Goal: Task Accomplishment & Management: Manage account settings

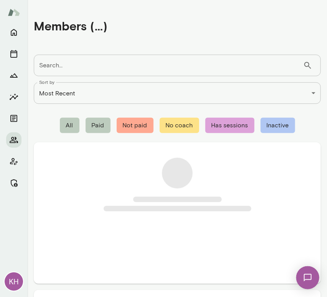
click at [51, 68] on input "Search..." at bounding box center [169, 66] width 270 height 22
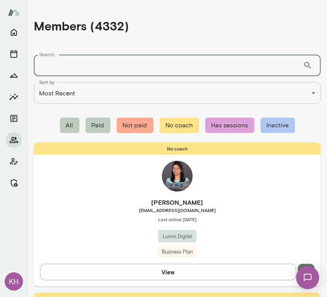
paste input "**********"
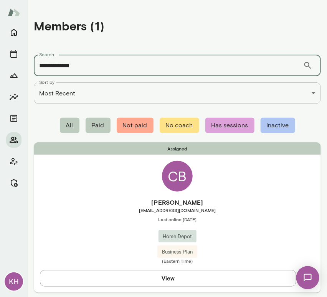
type input "**********"
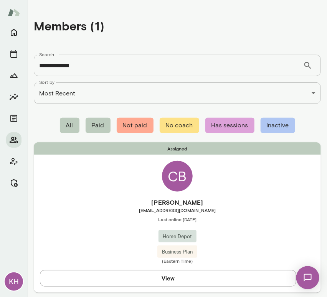
click at [80, 202] on h6 "Christy Blair" at bounding box center [177, 201] width 287 height 9
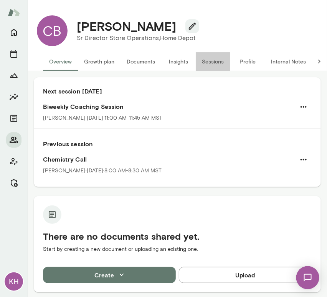
click at [211, 61] on button "Sessions" at bounding box center [213, 61] width 35 height 18
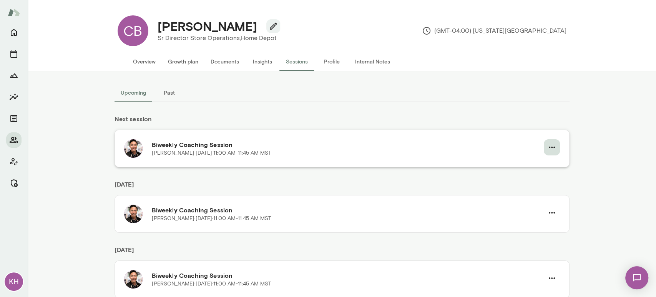
click at [327, 149] on icon "button" at bounding box center [551, 147] width 9 height 9
click at [327, 179] on span "Cancel" at bounding box center [534, 178] width 33 height 9
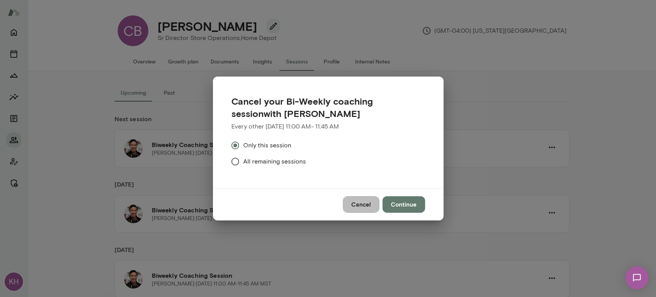
click at [327, 208] on button "Cancel" at bounding box center [361, 204] width 36 height 16
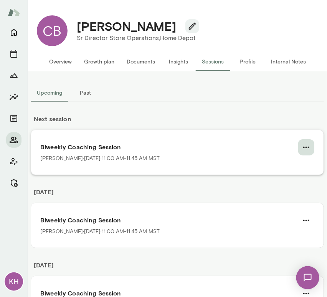
click at [302, 149] on icon "button" at bounding box center [306, 147] width 9 height 9
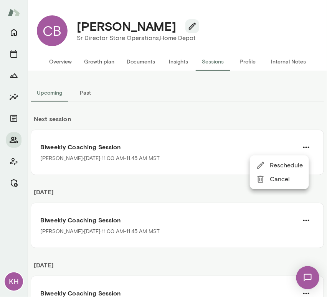
click at [280, 176] on span "Cancel" at bounding box center [286, 178] width 33 height 9
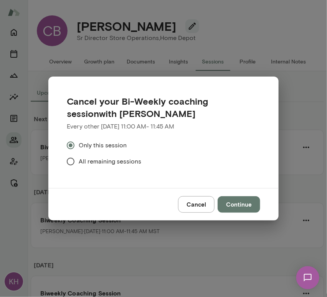
click at [81, 157] on span "All remaining sessions" at bounding box center [110, 161] width 63 height 9
click at [229, 202] on button "Continue" at bounding box center [239, 204] width 43 height 16
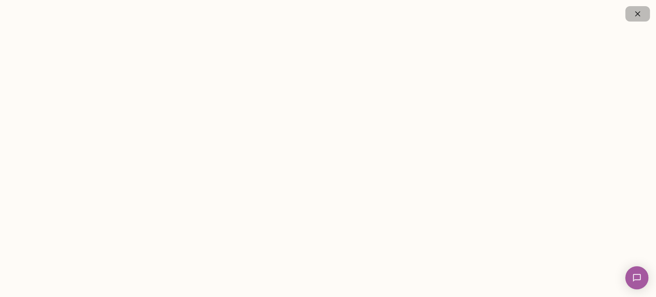
click at [327, 13] on button "button" at bounding box center [637, 13] width 25 height 15
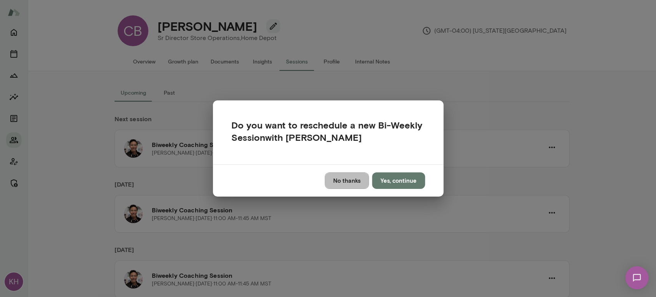
click at [327, 181] on button "No thanks" at bounding box center [347, 180] width 44 height 16
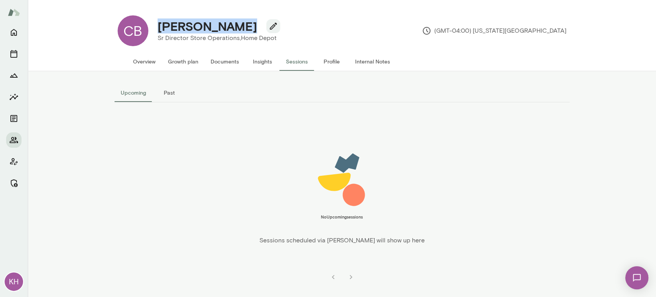
drag, startPoint x: 229, startPoint y: 28, endPoint x: 149, endPoint y: 30, distance: 80.3
click at [149, 30] on div "Christy Blair Sr Director Store Operations, Home Depot" at bounding box center [217, 31] width 138 height 24
copy h4 "Christy Blair"
click at [167, 88] on button "Past" at bounding box center [169, 92] width 35 height 18
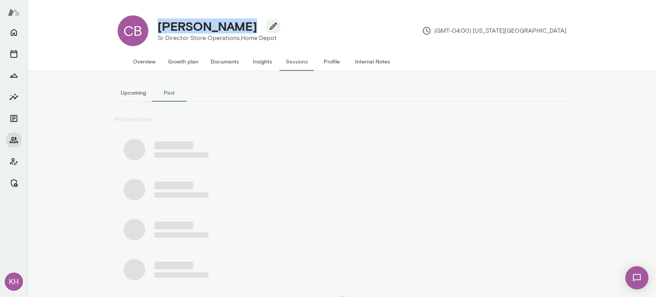
click at [135, 91] on button "Upcoming" at bounding box center [133, 92] width 38 height 18
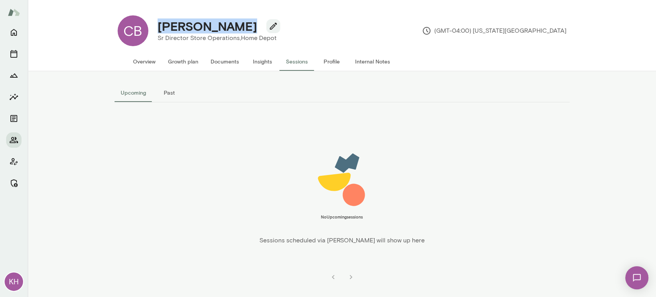
click at [137, 61] on button "Overview" at bounding box center [144, 61] width 35 height 18
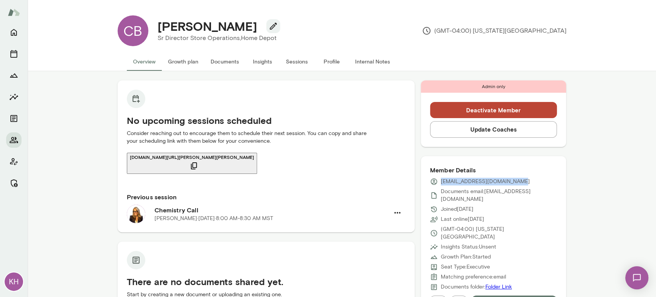
drag, startPoint x: 513, startPoint y: 182, endPoint x: 438, endPoint y: 179, distance: 75.4
click at [327, 179] on div "christy_blair@homedepot.com" at bounding box center [493, 181] width 127 height 8
copy p "christy_blair@homedepot.com"
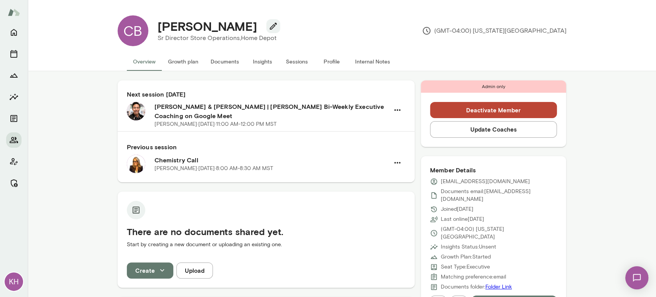
click at [294, 64] on button "Sessions" at bounding box center [297, 61] width 35 height 18
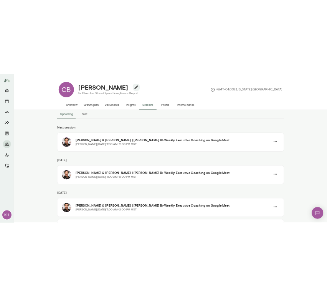
scroll to position [20, 0]
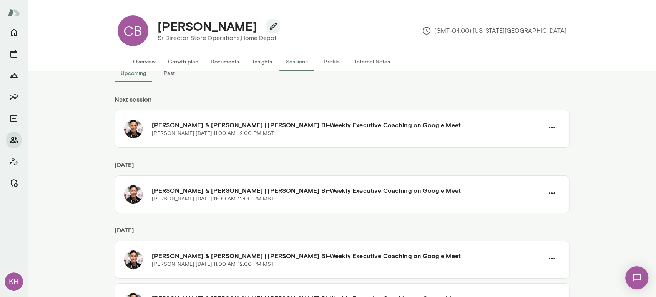
click at [86, 169] on div "Upcoming Past Next session Christy Blair & Albert Villarde | Mento Bi-Weekly Ex…" at bounding box center [342, 184] width 628 height 226
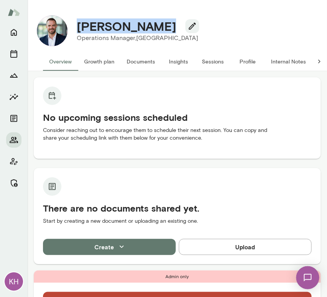
click at [77, 30] on div "[PERSON_NAME]" at bounding box center [138, 26] width 134 height 15
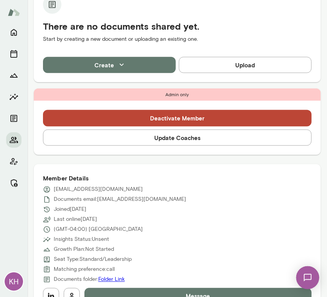
scroll to position [189, 0]
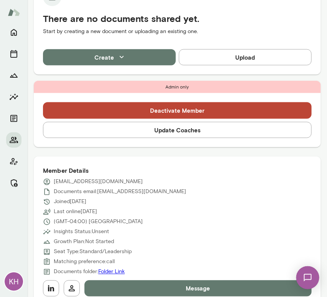
click at [181, 131] on button "Update Coaches" at bounding box center [177, 130] width 269 height 16
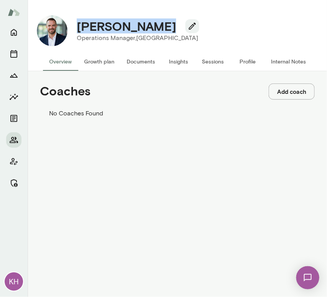
click at [295, 97] on button "Add coach" at bounding box center [292, 91] width 46 height 16
click at [55, 42] on input "Coach" at bounding box center [27, 39] width 55 height 8
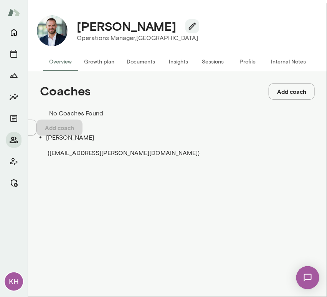
click at [92, 149] on span "( vijayrajendran@mento.co )" at bounding box center [124, 152] width 152 height 7
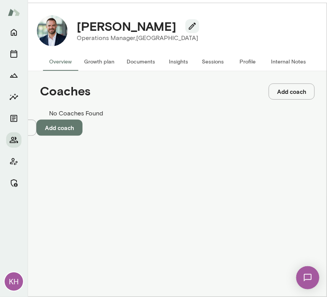
type input "**********"
click at [83, 136] on button "Add coach" at bounding box center [59, 127] width 46 height 16
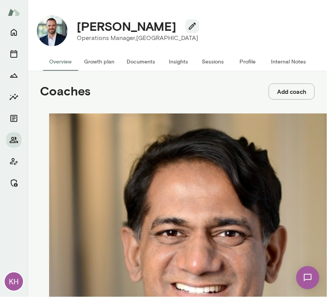
click at [285, 91] on button "Add coach" at bounding box center [292, 91] width 46 height 16
click at [55, 42] on input "Coach" at bounding box center [27, 39] width 55 height 8
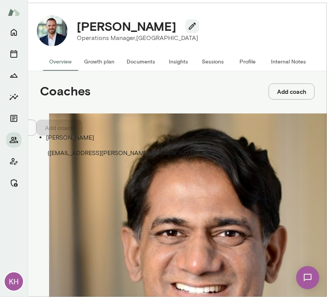
click at [86, 149] on span "( rajmanghani@mento.co )" at bounding box center [124, 152] width 152 height 7
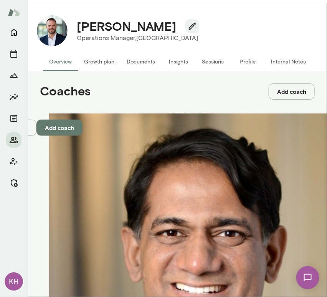
type input "**********"
click at [83, 136] on button "Add coach" at bounding box center [59, 127] width 46 height 16
click at [280, 62] on button "Internal Notes" at bounding box center [288, 61] width 47 height 18
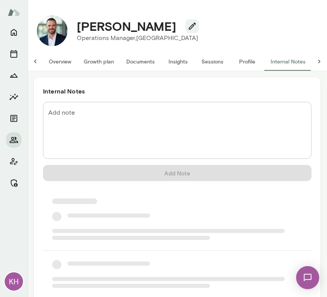
scroll to position [0, 6]
click at [113, 107] on div "* Add note" at bounding box center [177, 130] width 269 height 57
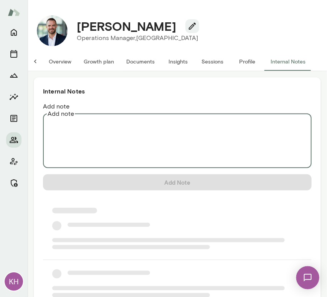
scroll to position [0, 0]
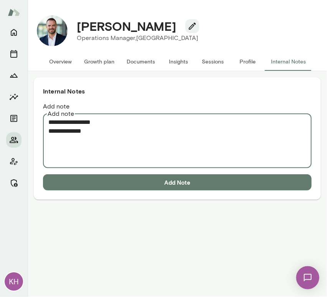
paste textarea "**********"
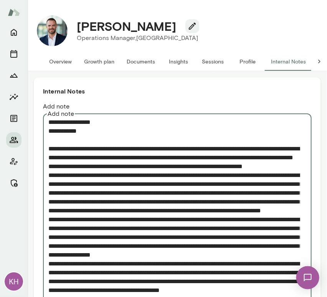
type textarea "**********"
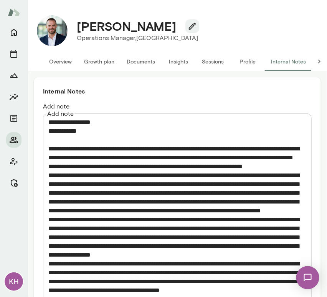
scroll to position [173, 0]
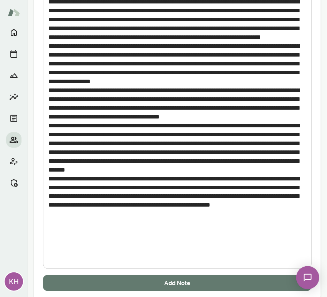
click at [219, 275] on button "Add Note" at bounding box center [177, 283] width 269 height 16
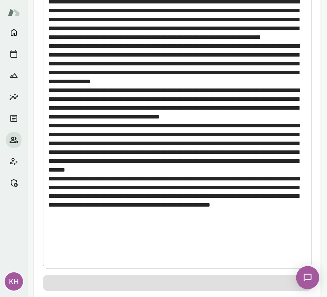
scroll to position [0, 0]
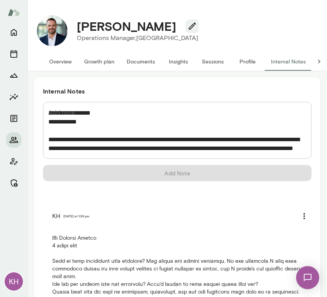
click at [207, 59] on button "Sessions" at bounding box center [213, 61] width 35 height 18
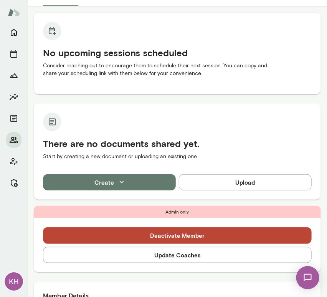
scroll to position [66, 0]
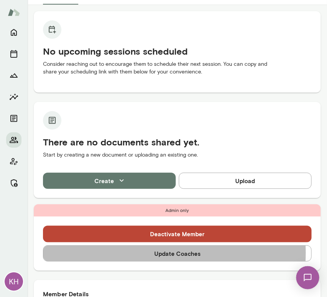
click at [162, 252] on button "Update Coaches" at bounding box center [177, 253] width 269 height 16
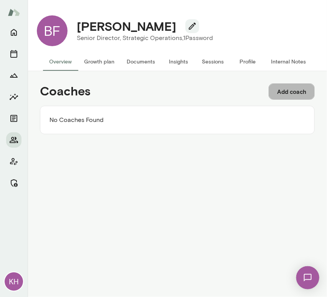
click at [291, 88] on button "Add coach" at bounding box center [292, 91] width 46 height 16
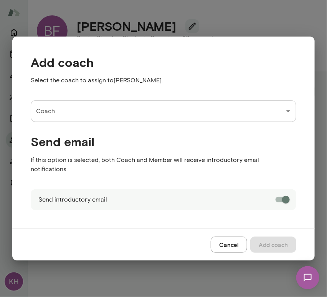
click at [114, 116] on input "Coach" at bounding box center [157, 111] width 247 height 15
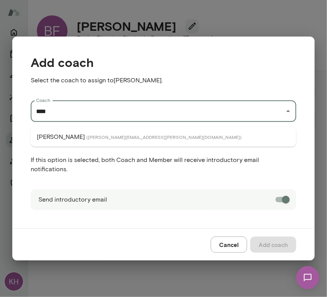
click at [95, 138] on span "( cathywright@mento.co )" at bounding box center [163, 137] width 155 height 6
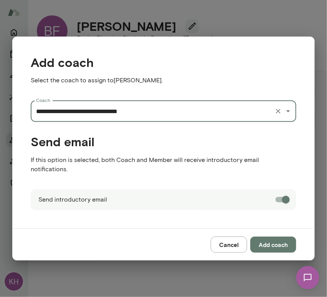
type input "**********"
click at [272, 244] on button "Add coach" at bounding box center [273, 244] width 46 height 16
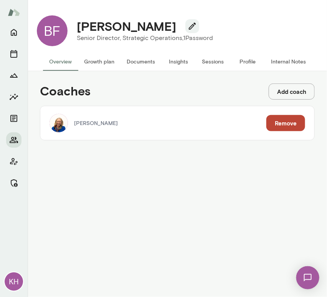
click at [296, 94] on button "Add coach" at bounding box center [292, 91] width 46 height 16
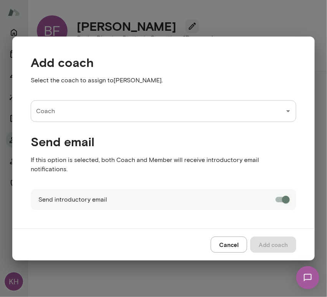
click at [138, 111] on input "Coach" at bounding box center [157, 111] width 247 height 15
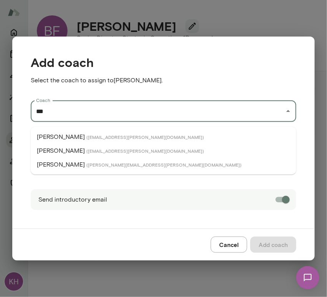
click at [86, 133] on li "Albert Villarde ( albertvillarde@mento.co )" at bounding box center [164, 137] width 266 height 14
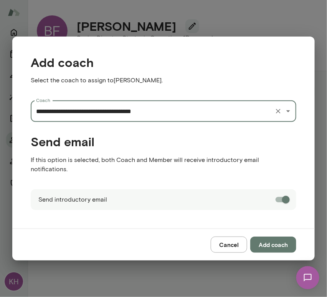
type input "**********"
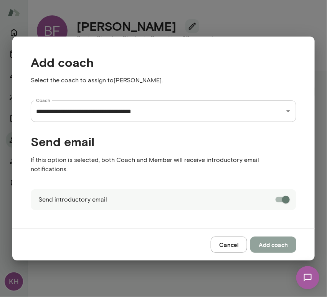
click at [272, 244] on button "Add coach" at bounding box center [273, 244] width 46 height 16
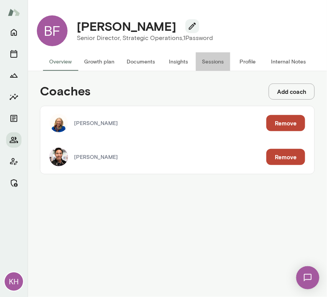
click at [212, 55] on button "Sessions" at bounding box center [213, 61] width 35 height 18
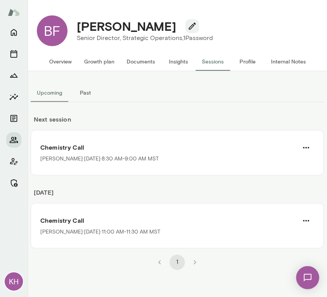
click at [281, 59] on button "Internal Notes" at bounding box center [288, 61] width 47 height 18
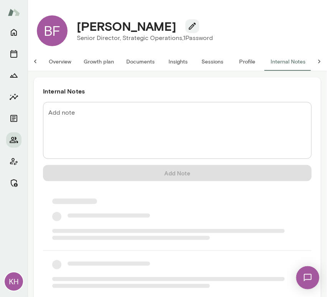
scroll to position [0, 6]
click at [73, 110] on div "Add note * Add note" at bounding box center [177, 130] width 269 height 57
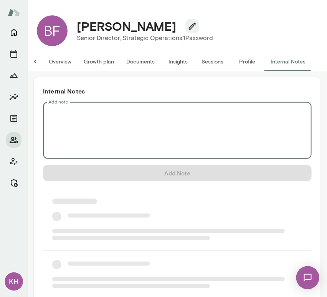
scroll to position [0, 0]
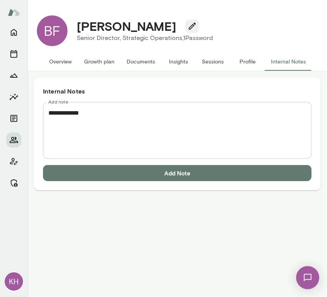
click at [80, 123] on textarea "**********" at bounding box center [177, 130] width 258 height 44
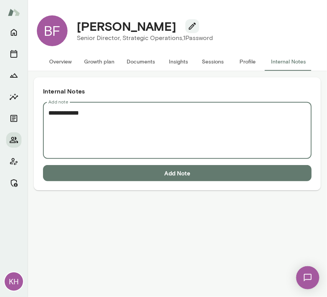
click at [91, 119] on textarea "**********" at bounding box center [177, 130] width 258 height 44
paste textarea "**********"
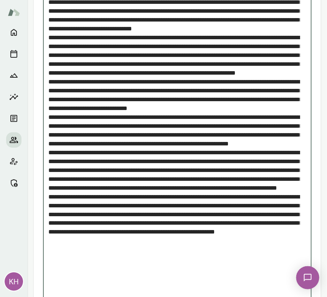
scroll to position [191, 0]
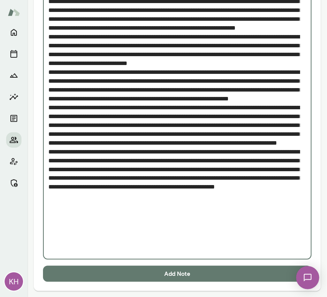
type textarea "**********"
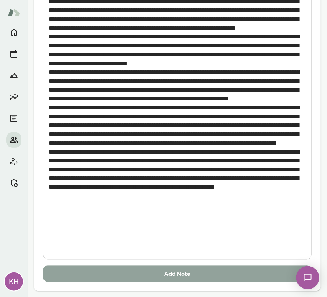
click at [107, 275] on button "Add Note" at bounding box center [177, 273] width 269 height 16
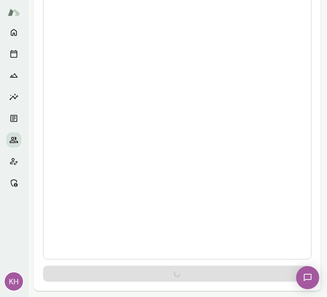
scroll to position [0, 0]
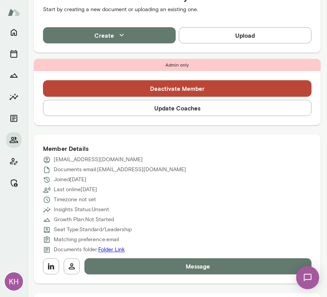
scroll to position [219, 0]
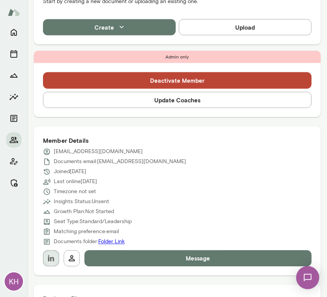
click at [49, 254] on icon "button" at bounding box center [50, 258] width 9 height 9
click at [175, 100] on button "Update Coaches" at bounding box center [177, 100] width 269 height 16
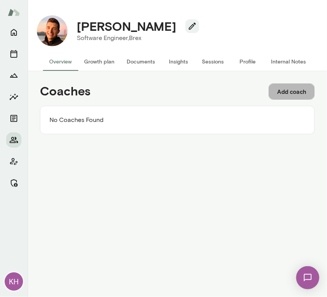
click at [283, 86] on button "Add coach" at bounding box center [292, 91] width 46 height 16
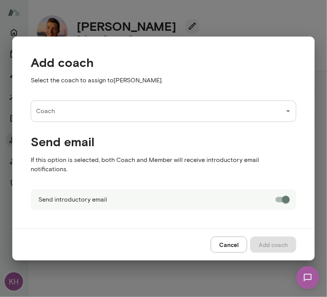
click at [126, 115] on input "Coach" at bounding box center [157, 111] width 247 height 15
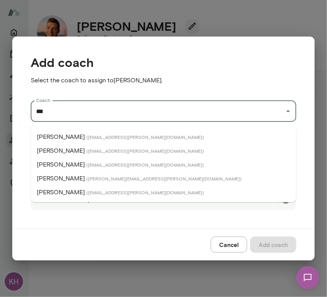
click at [86, 131] on li "[PERSON_NAME] ( [EMAIL_ADDRESS][PERSON_NAME][DOMAIN_NAME] )" at bounding box center [164, 137] width 266 height 14
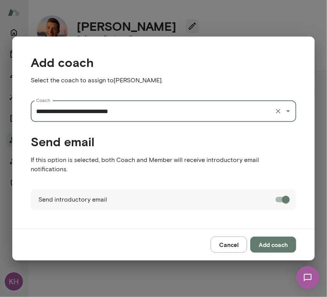
type input "**********"
click at [280, 237] on button "Add coach" at bounding box center [273, 244] width 46 height 16
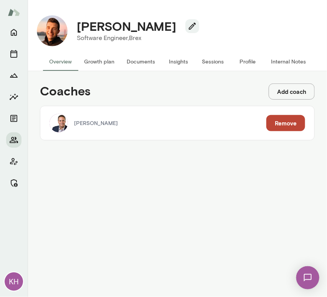
click at [284, 90] on button "Add coach" at bounding box center [292, 91] width 46 height 16
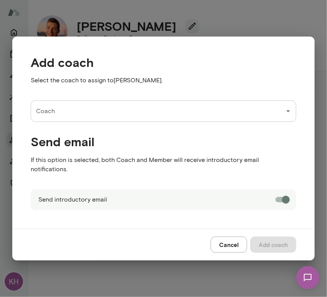
click at [96, 114] on input "Coach" at bounding box center [157, 111] width 247 height 15
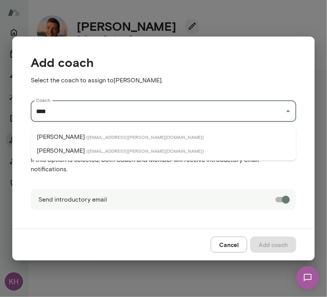
click at [65, 140] on p "[PERSON_NAME]" at bounding box center [61, 136] width 48 height 9
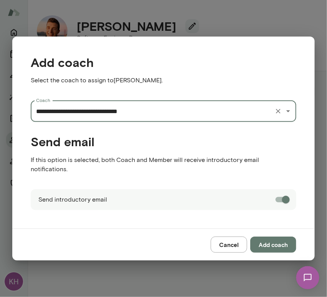
type input "**********"
click at [268, 239] on button "Add coach" at bounding box center [273, 244] width 46 height 16
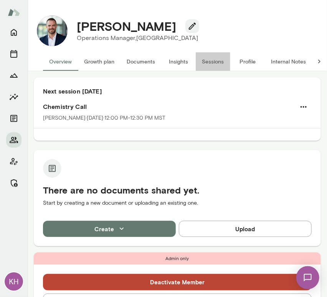
click at [211, 63] on button "Sessions" at bounding box center [213, 61] width 35 height 18
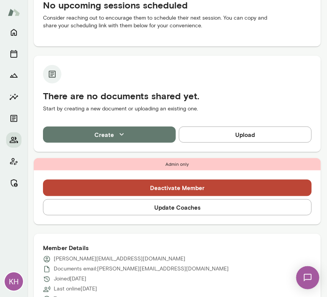
scroll to position [123, 0]
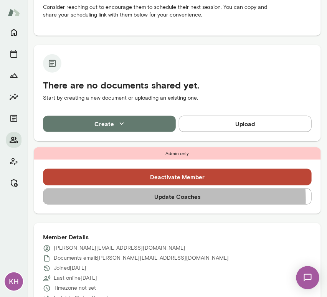
click at [139, 199] on button "Update Coaches" at bounding box center [177, 196] width 269 height 16
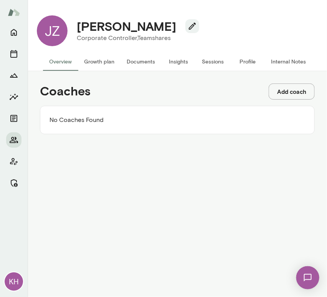
click at [278, 88] on button "Add coach" at bounding box center [292, 91] width 46 height 16
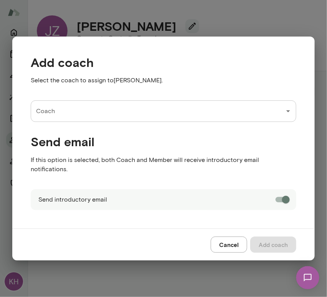
click at [74, 118] on input "Coach" at bounding box center [157, 111] width 247 height 15
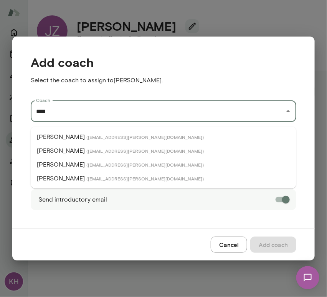
click at [66, 136] on p "[PERSON_NAME]" at bounding box center [61, 136] width 48 height 9
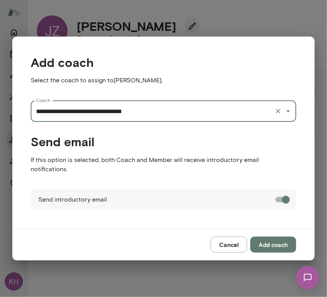
type input "**********"
click at [272, 243] on button "Add coach" at bounding box center [273, 244] width 46 height 16
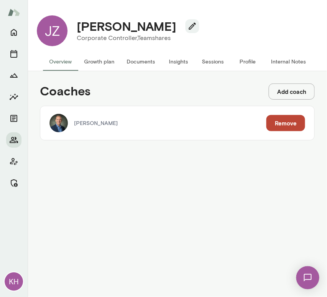
click at [210, 60] on button "Sessions" at bounding box center [213, 61] width 35 height 18
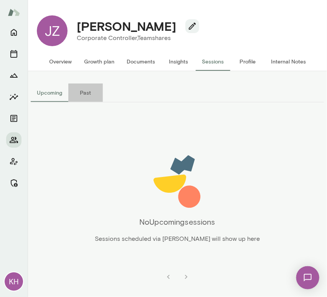
click at [86, 93] on button "Past" at bounding box center [85, 92] width 35 height 18
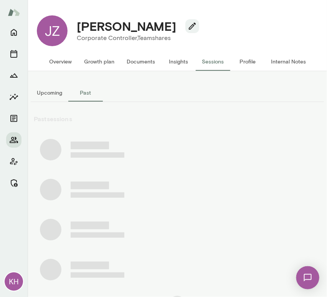
click at [49, 93] on button "Upcoming" at bounding box center [50, 92] width 38 height 18
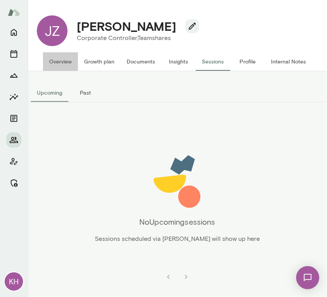
click at [56, 60] on button "Overview" at bounding box center [60, 61] width 35 height 18
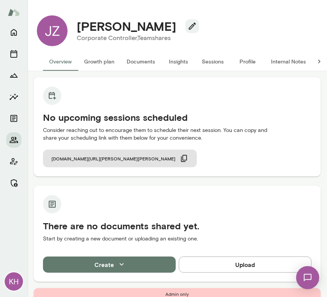
click at [221, 64] on button "Sessions" at bounding box center [213, 61] width 35 height 18
